Goal: Task Accomplishment & Management: Use online tool/utility

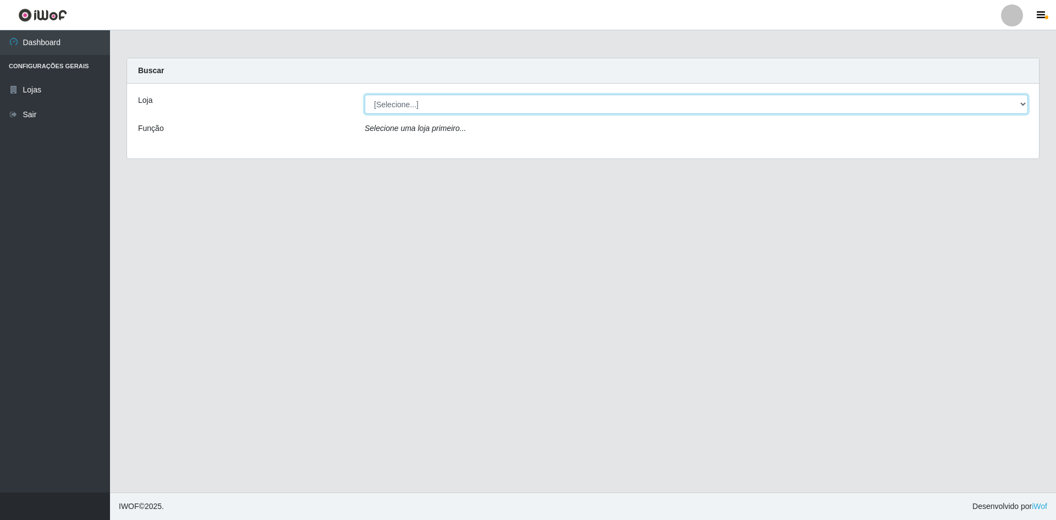
click at [443, 108] on select "[Selecione...] Hiper Queiroz - [GEOGRAPHIC_DATA] [GEOGRAPHIC_DATA] [GEOGRAPHIC_…" at bounding box center [696, 104] width 663 height 19
click at [365, 95] on select "[Selecione...] Hiper Queiroz - [GEOGRAPHIC_DATA] [GEOGRAPHIC_DATA] [GEOGRAPHIC_…" at bounding box center [696, 104] width 663 height 19
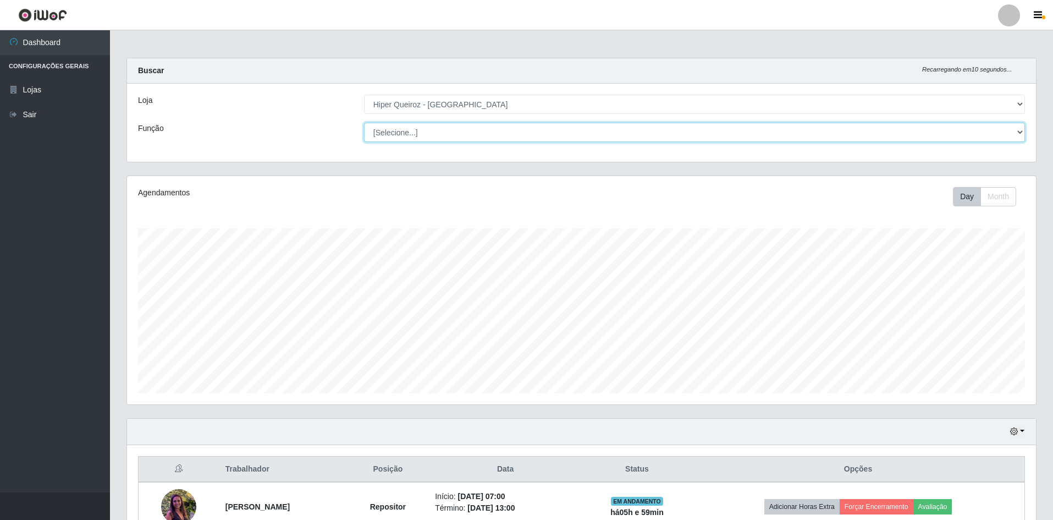
click at [457, 125] on select "[Selecione...] ASG ASG + ASG ++ Embalador Embalador + Embalador ++ Repositor Re…" at bounding box center [694, 132] width 661 height 19
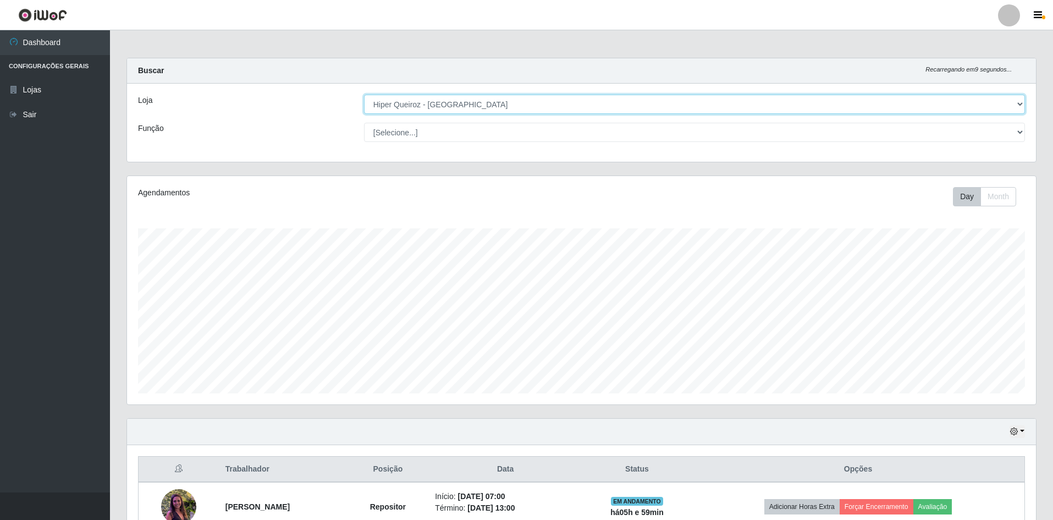
click at [426, 109] on select "[Selecione...] Hiper Queiroz - [GEOGRAPHIC_DATA] [GEOGRAPHIC_DATA] [GEOGRAPHIC_…" at bounding box center [694, 104] width 661 height 19
click at [364, 95] on select "[Selecione...] Hiper Queiroz - [GEOGRAPHIC_DATA] [GEOGRAPHIC_DATA] [GEOGRAPHIC_…" at bounding box center [694, 104] width 661 height 19
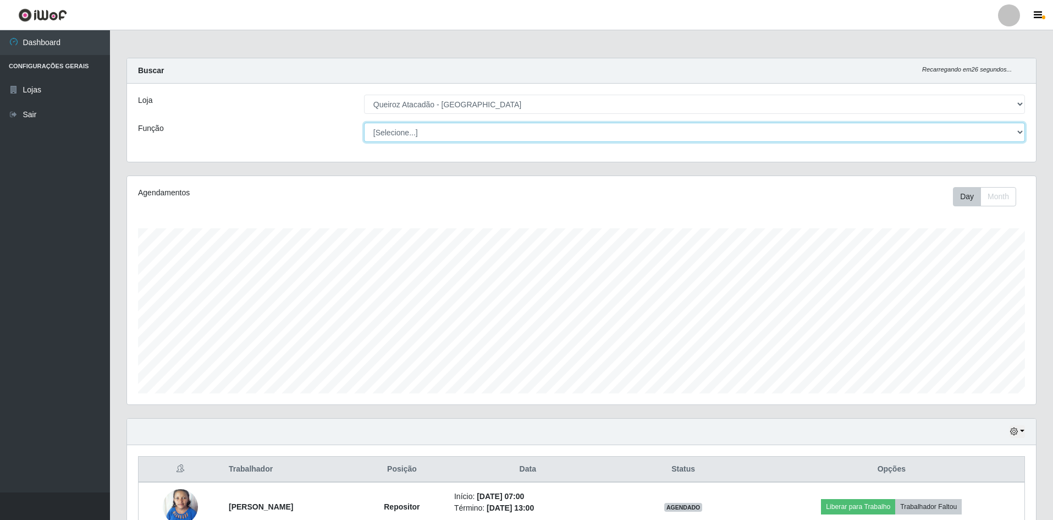
click at [464, 129] on select "[Selecione...] ASG ASG + ASG ++ Embalador Embalador + Embalador ++ Repositor Re…" at bounding box center [694, 132] width 661 height 19
click at [447, 134] on select "[Selecione...] ASG ASG + ASG ++ Embalador Embalador + Embalador ++ Repositor Re…" at bounding box center [694, 132] width 661 height 19
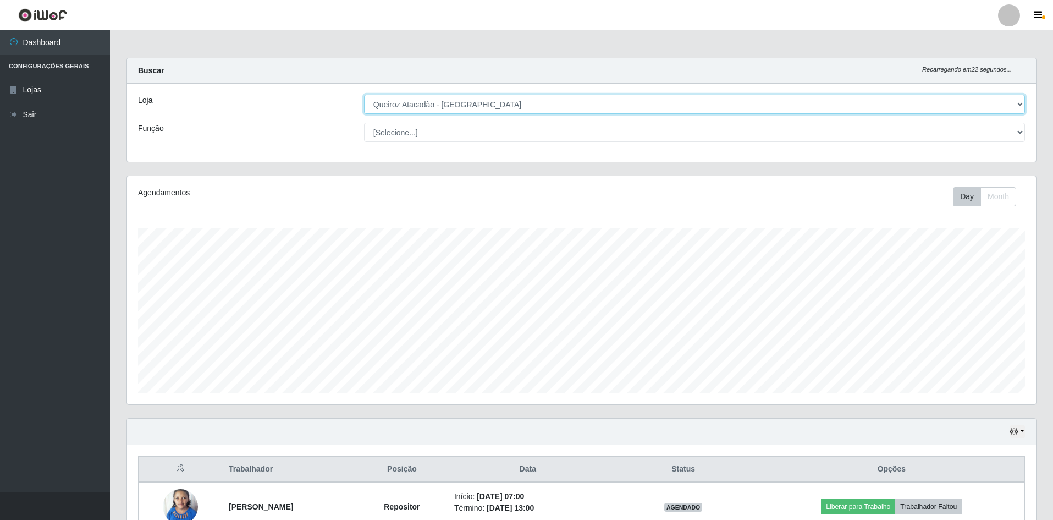
click at [421, 110] on select "[Selecione...] Hiper Queiroz - [GEOGRAPHIC_DATA] [GEOGRAPHIC_DATA] [GEOGRAPHIC_…" at bounding box center [694, 104] width 661 height 19
select select "516"
click at [364, 95] on select "[Selecione...] Hiper Queiroz - [GEOGRAPHIC_DATA] [GEOGRAPHIC_DATA] [GEOGRAPHIC_…" at bounding box center [694, 104] width 661 height 19
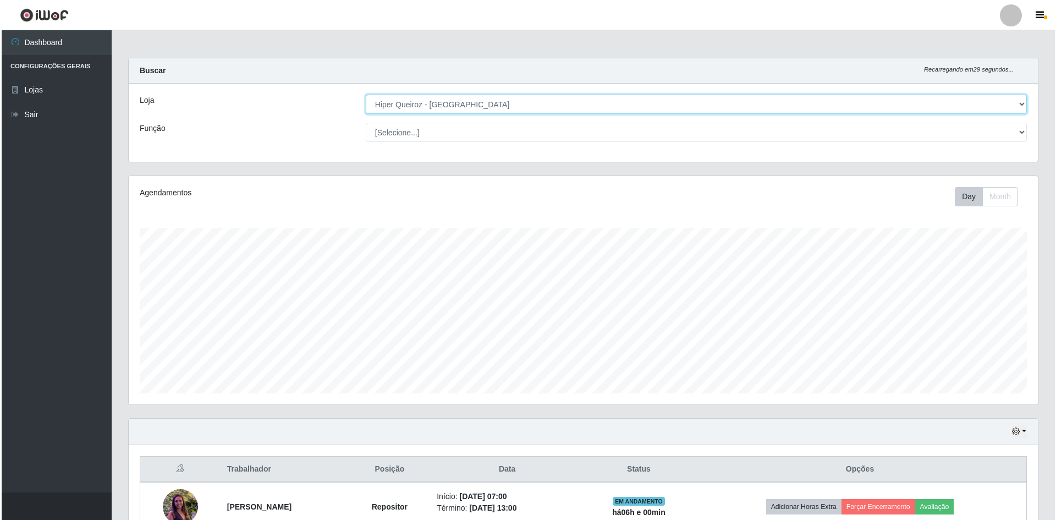
scroll to position [64, 0]
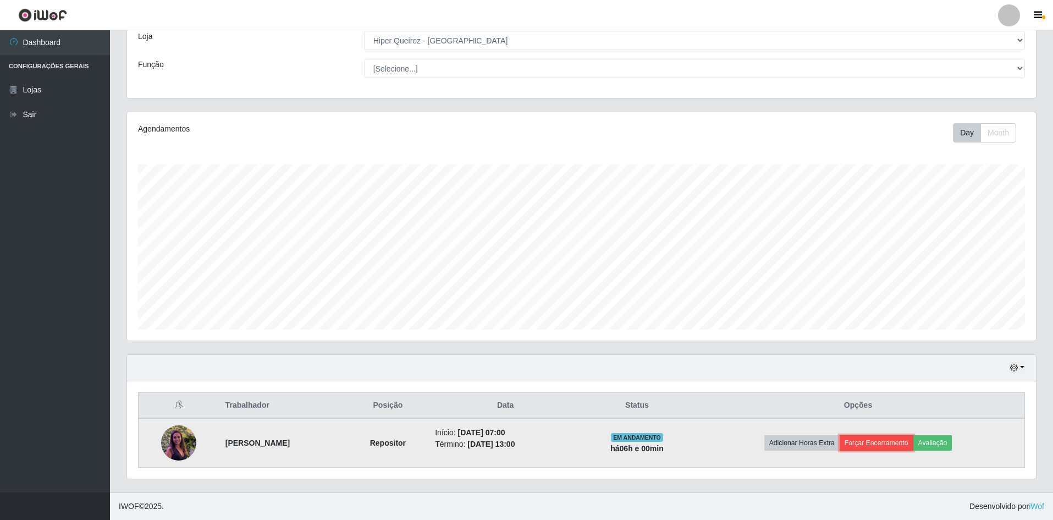
click at [877, 442] on button "Forçar Encerramento" at bounding box center [877, 442] width 74 height 15
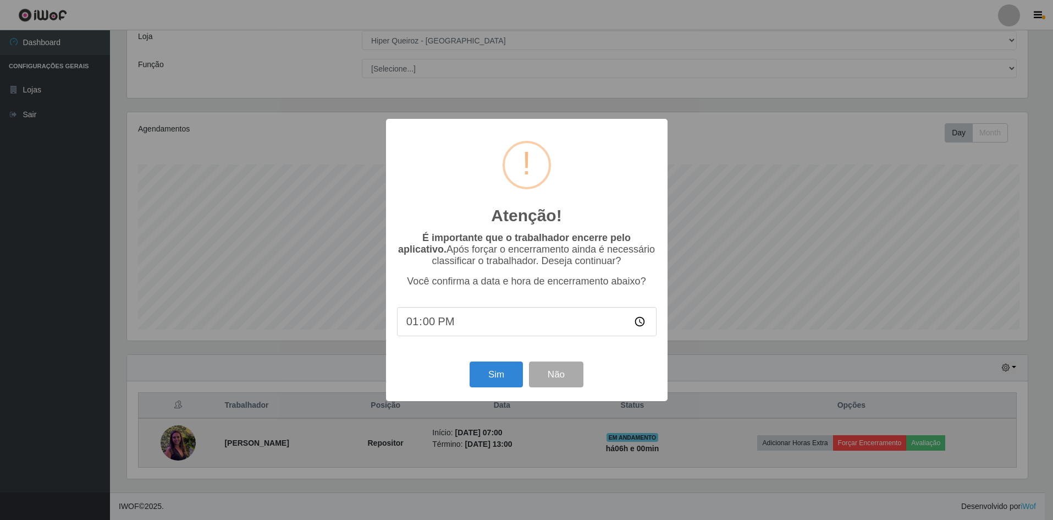
scroll to position [228, 904]
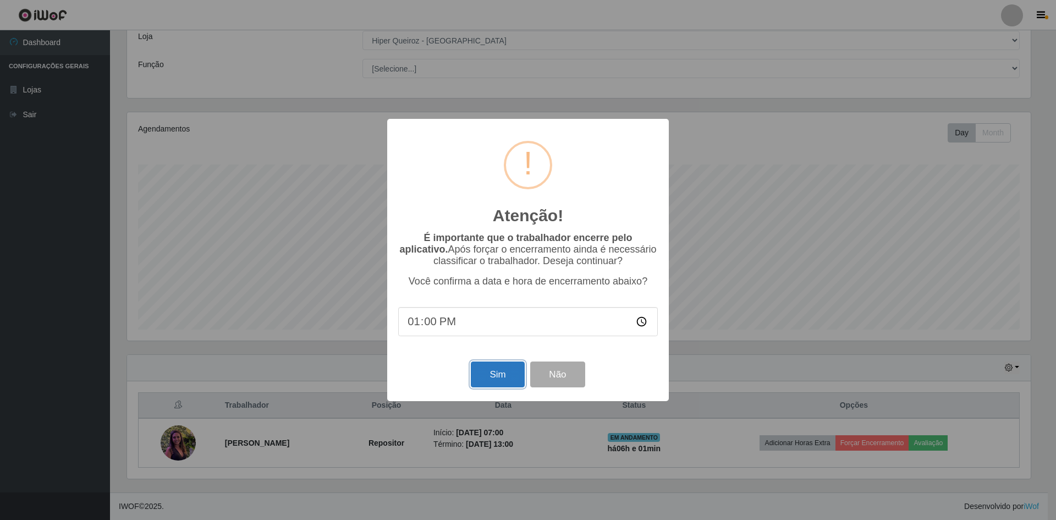
click at [491, 375] on button "Sim" at bounding box center [497, 374] width 53 height 26
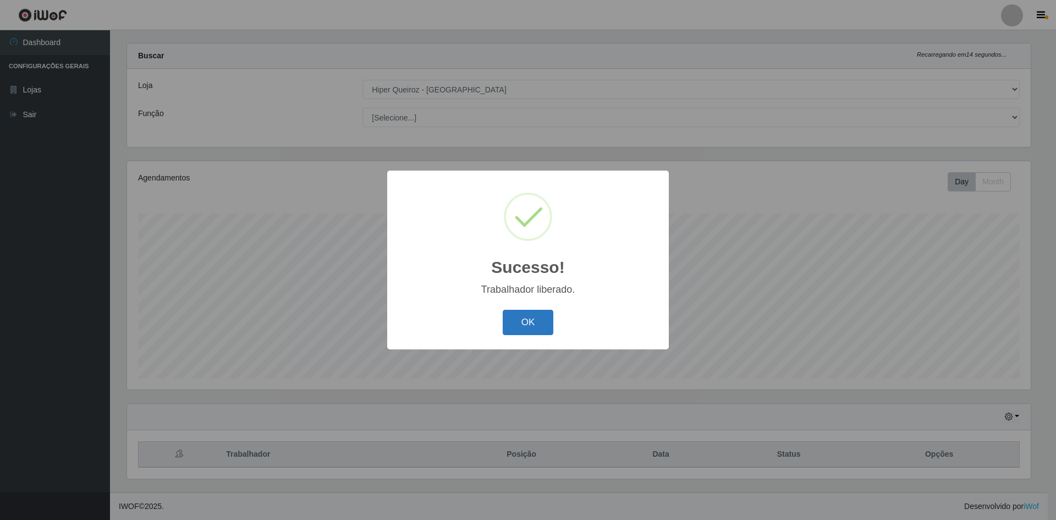
click at [543, 327] on button "OK" at bounding box center [528, 323] width 51 height 26
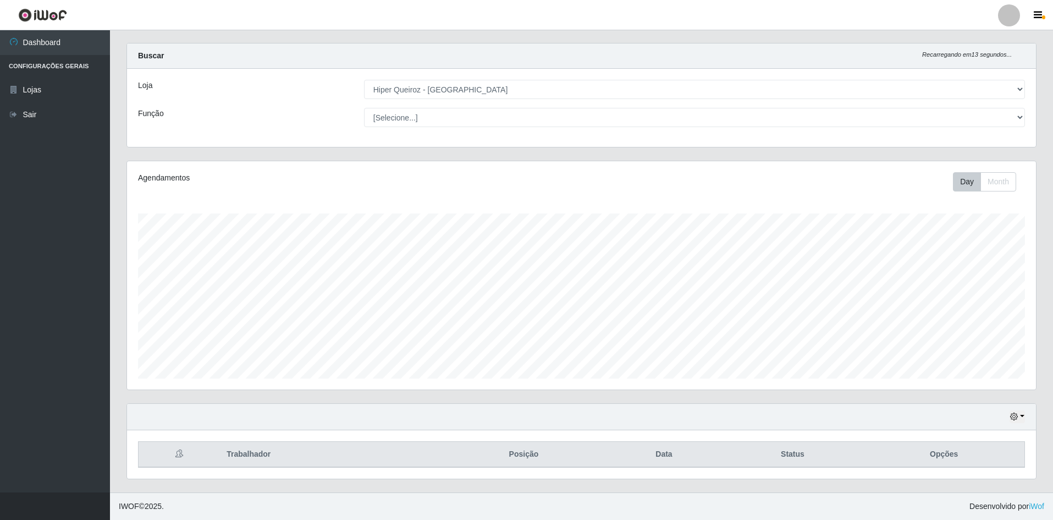
scroll to position [0, 0]
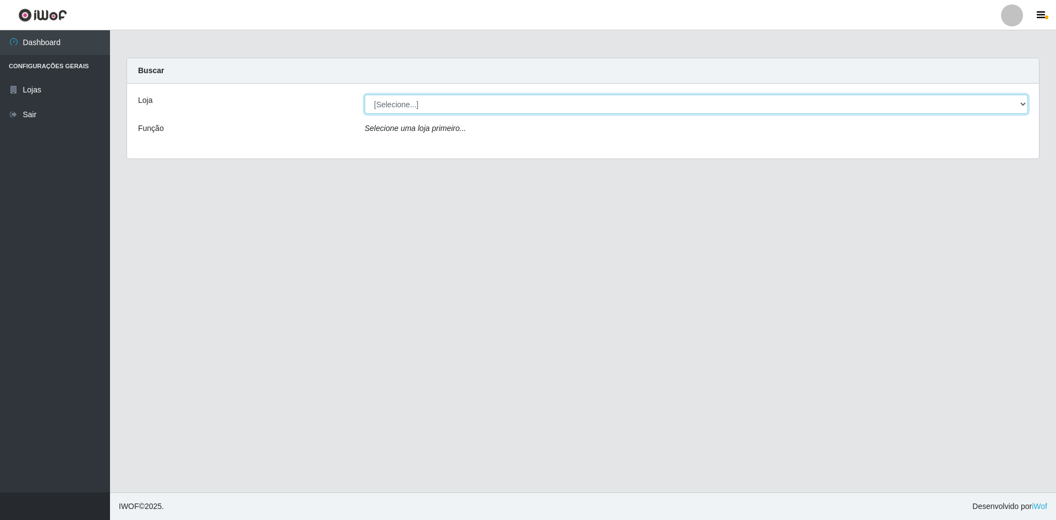
click at [496, 101] on select "[Selecione...] Hiper Queiroz - [GEOGRAPHIC_DATA] [GEOGRAPHIC_DATA] [GEOGRAPHIC_…" at bounding box center [696, 104] width 663 height 19
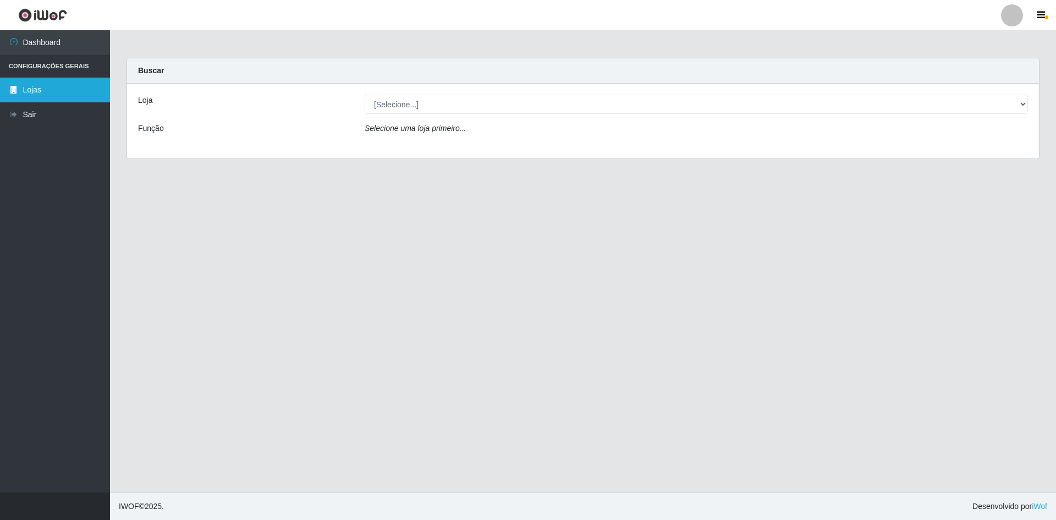
click at [18, 92] on icon at bounding box center [14, 90] width 10 height 8
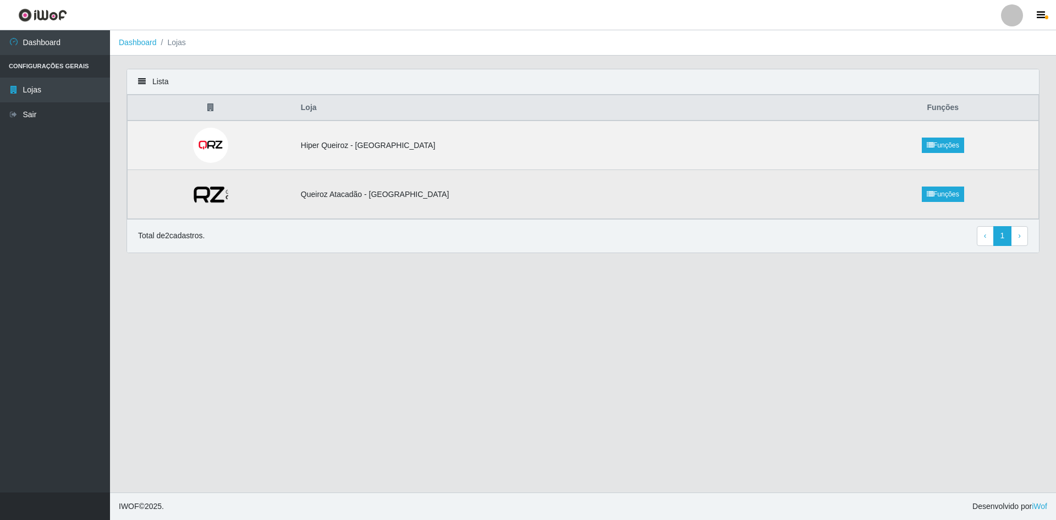
click at [294, 201] on td at bounding box center [211, 194] width 167 height 49
click at [926, 195] on link "Funções" at bounding box center [943, 193] width 42 height 15
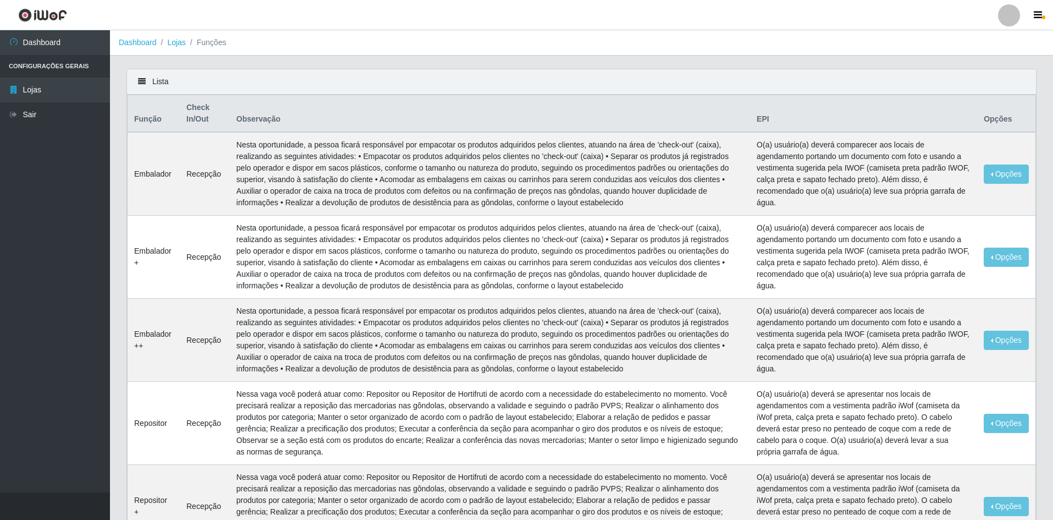
click at [18, 67] on li "Configurações Gerais" at bounding box center [55, 66] width 110 height 23
click at [18, 88] on icon at bounding box center [14, 90] width 10 height 8
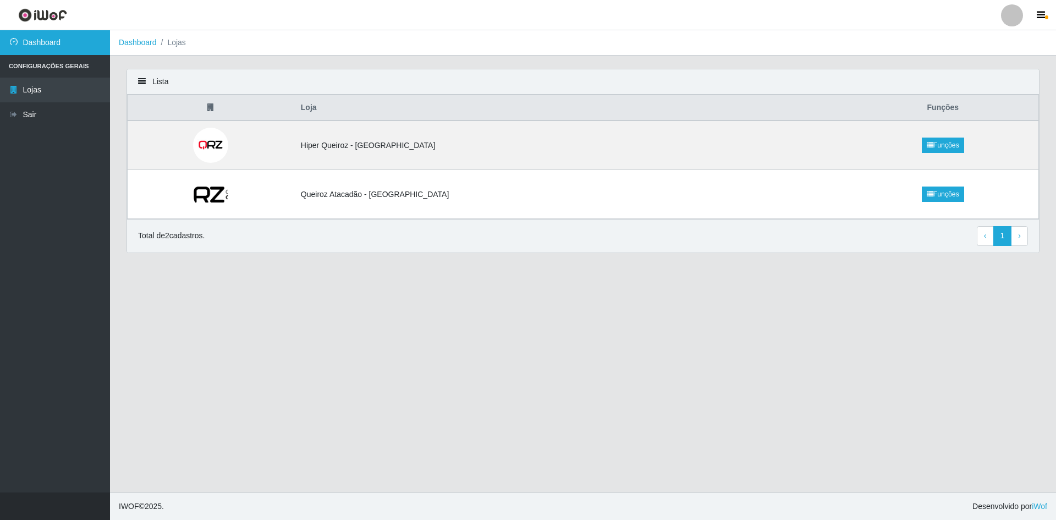
click at [50, 40] on link "Dashboard" at bounding box center [55, 42] width 110 height 25
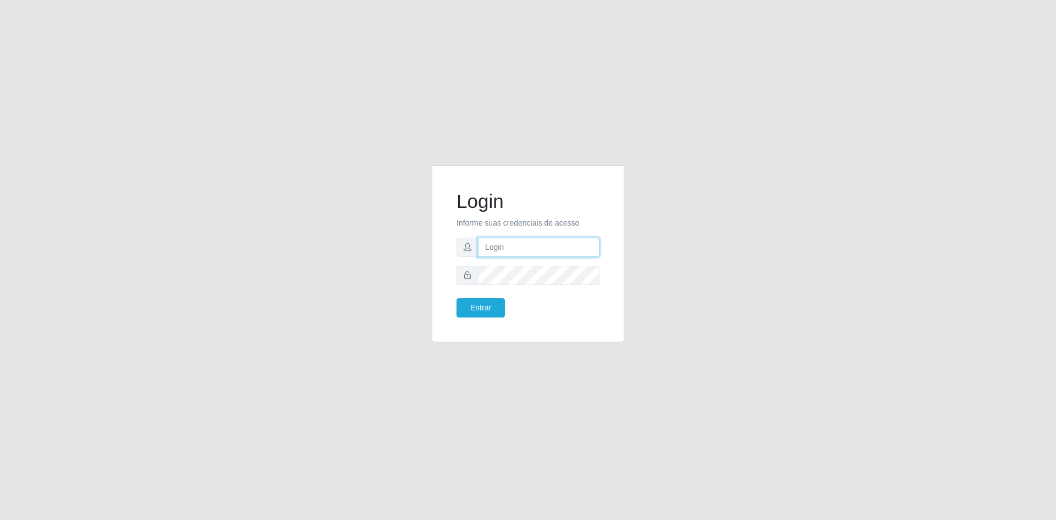
type input "edinete.alves@hiperqueiroz.com.br"
drag, startPoint x: 497, startPoint y: 307, endPoint x: 483, endPoint y: 305, distance: 14.5
click at [497, 307] on button "Entrar" at bounding box center [481, 307] width 48 height 19
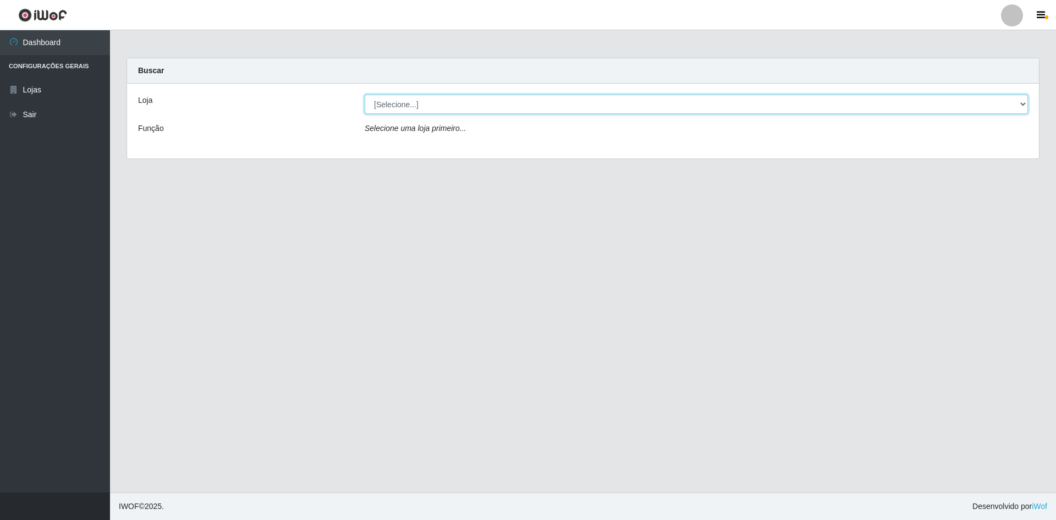
click at [1003, 97] on select "[Selecione...] Hiper Queiroz - [GEOGRAPHIC_DATA] [GEOGRAPHIC_DATA] [GEOGRAPHIC_…" at bounding box center [696, 104] width 663 height 19
click at [365, 95] on select "[Selecione...] Hiper Queiroz - [GEOGRAPHIC_DATA] [GEOGRAPHIC_DATA] [GEOGRAPHIC_…" at bounding box center [696, 104] width 663 height 19
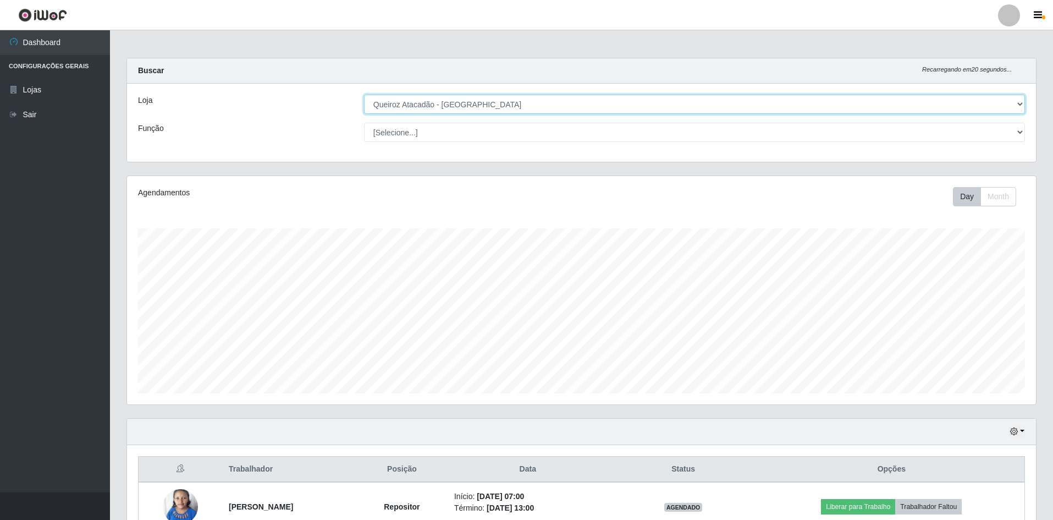
click at [435, 111] on select "[Selecione...] Hiper Queiroz - [GEOGRAPHIC_DATA] [GEOGRAPHIC_DATA] [GEOGRAPHIC_…" at bounding box center [694, 104] width 661 height 19
click at [364, 95] on select "[Selecione...] Hiper Queiroz - [GEOGRAPHIC_DATA] [GEOGRAPHIC_DATA] [GEOGRAPHIC_…" at bounding box center [694, 104] width 661 height 19
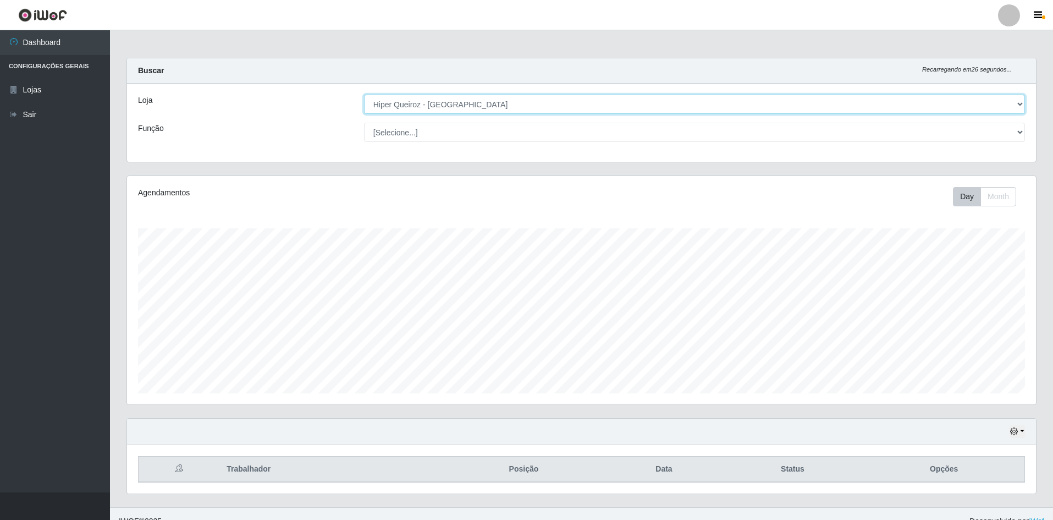
click at [403, 103] on select "[Selecione...] Hiper Queiroz - [GEOGRAPHIC_DATA] [GEOGRAPHIC_DATA] [GEOGRAPHIC_…" at bounding box center [694, 104] width 661 height 19
select select "517"
click at [364, 95] on select "[Selecione...] Hiper Queiroz - [GEOGRAPHIC_DATA] [GEOGRAPHIC_DATA] [GEOGRAPHIC_…" at bounding box center [694, 104] width 661 height 19
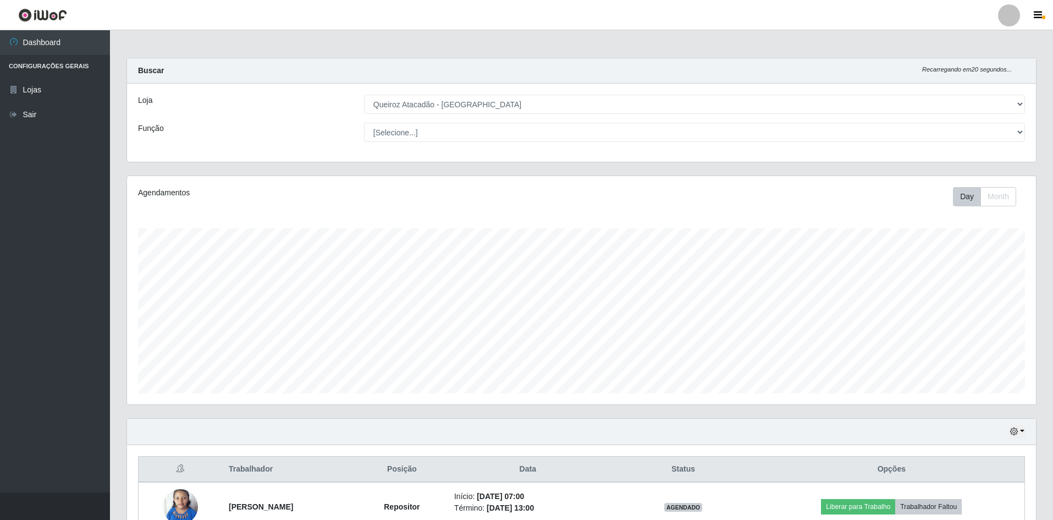
click at [592, 142] on div "Loja [Selecione...] Hiper Queiroz - São Bento Queiroz Atacadão - São Bento Funç…" at bounding box center [581, 123] width 909 height 78
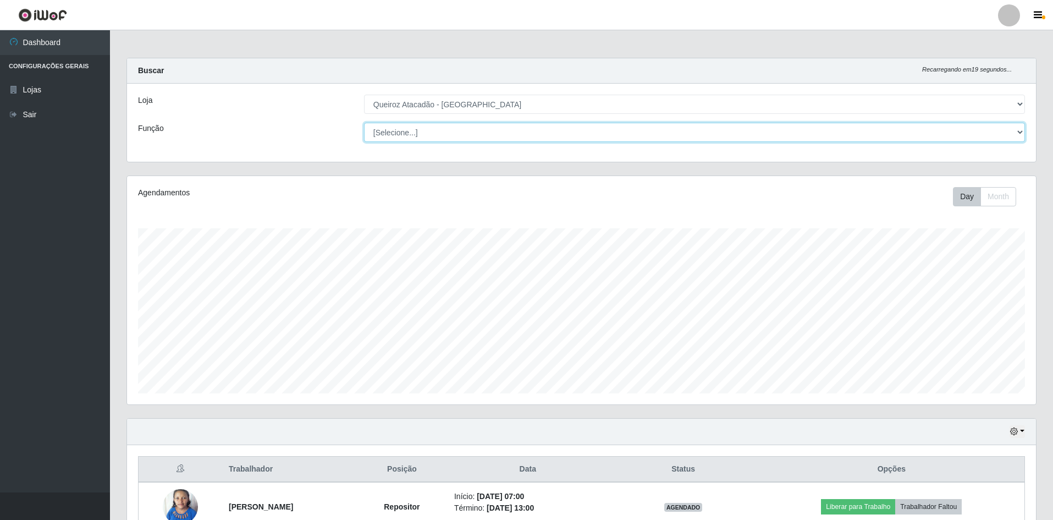
click at [593, 130] on select "[Selecione...] ASG ASG + ASG ++ Embalador Embalador + Embalador ++ Repositor Re…" at bounding box center [694, 132] width 661 height 19
click at [597, 131] on select "[Selecione...] ASG ASG + ASG ++ Embalador Embalador + Embalador ++ Repositor Re…" at bounding box center [694, 132] width 661 height 19
